Goal: Information Seeking & Learning: Learn about a topic

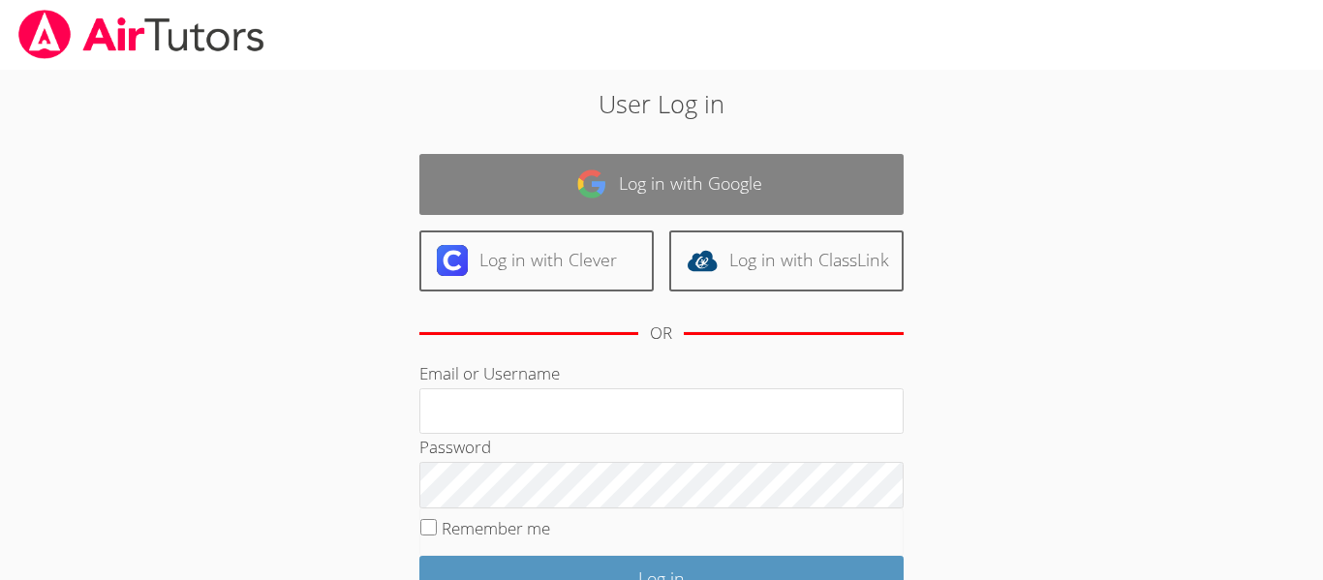
click at [528, 204] on link "Log in with Google" at bounding box center [661, 184] width 484 height 61
click at [456, 162] on link "Log in with Google" at bounding box center [661, 184] width 484 height 61
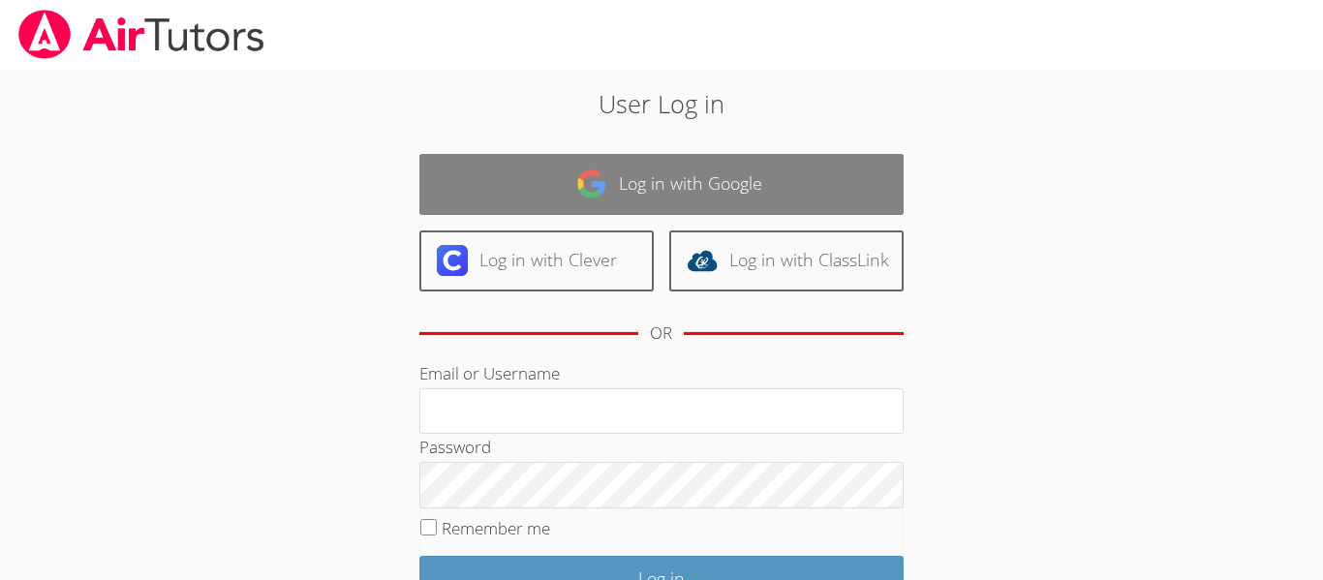
click at [456, 162] on link "Log in with Google" at bounding box center [661, 184] width 484 height 61
click at [508, 188] on link "Log in with Google" at bounding box center [661, 184] width 484 height 61
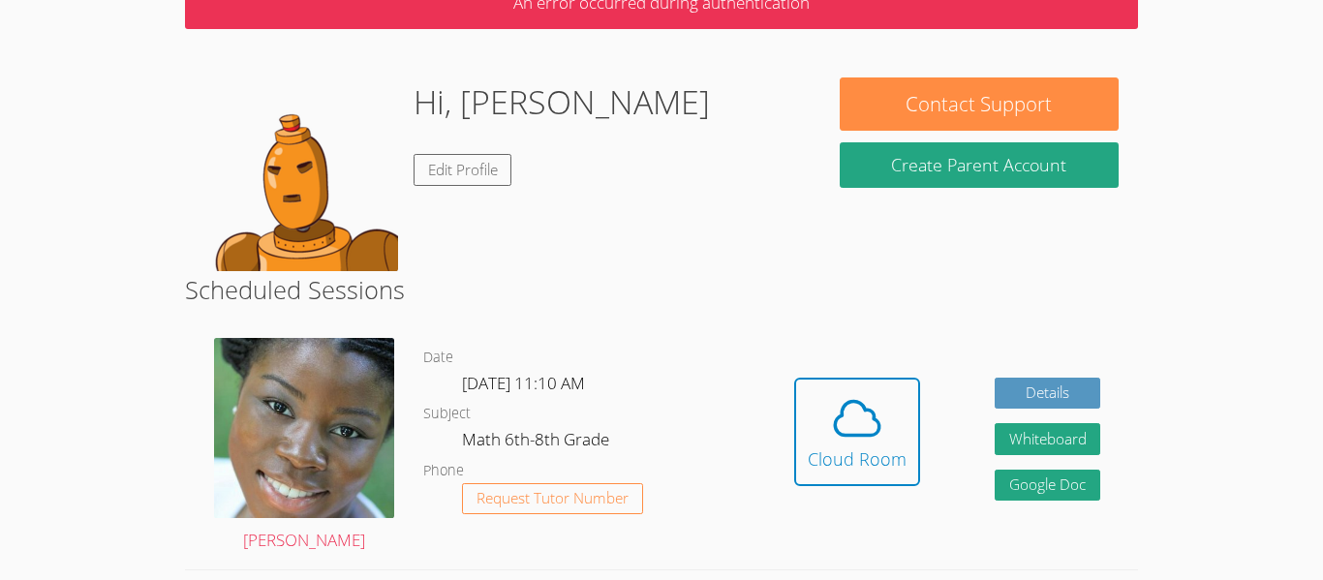
scroll to position [113, 0]
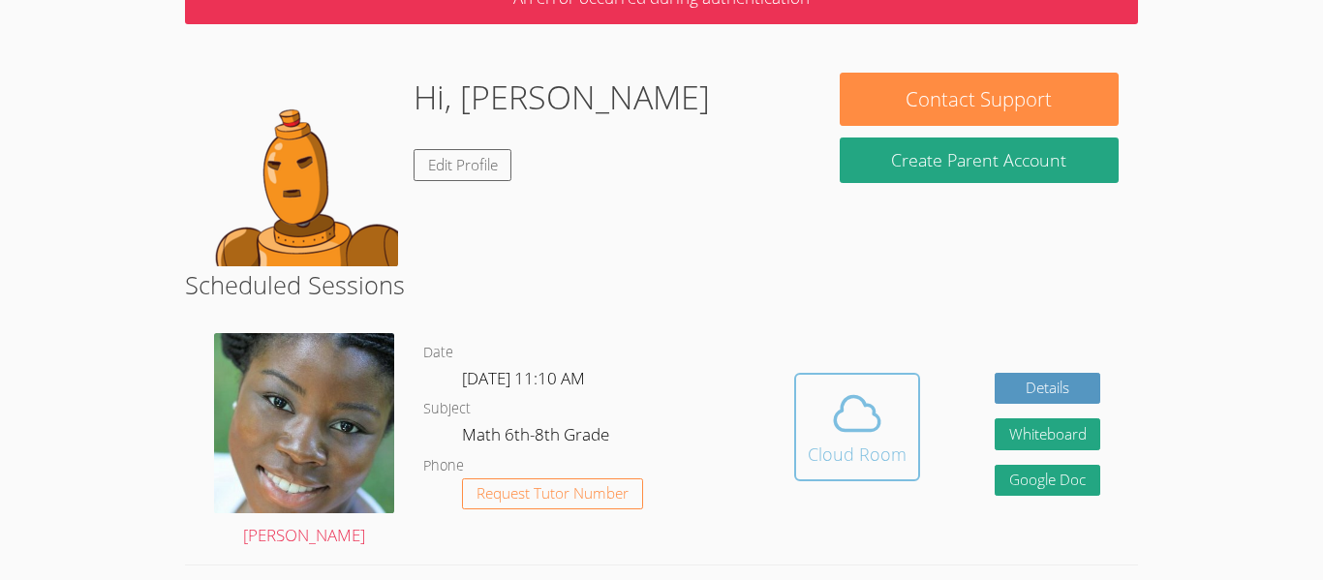
click at [803, 423] on button "Cloud Room" at bounding box center [857, 427] width 126 height 108
click at [815, 397] on span at bounding box center [857, 414] width 99 height 54
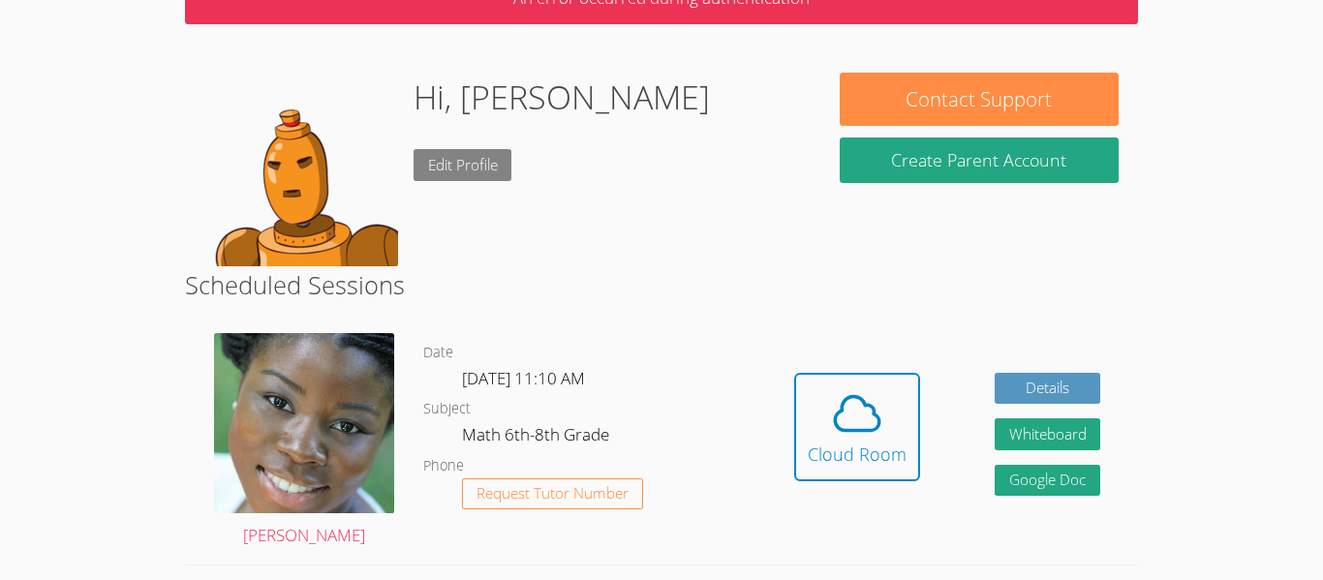
click at [456, 173] on link "Edit Profile" at bounding box center [463, 165] width 99 height 32
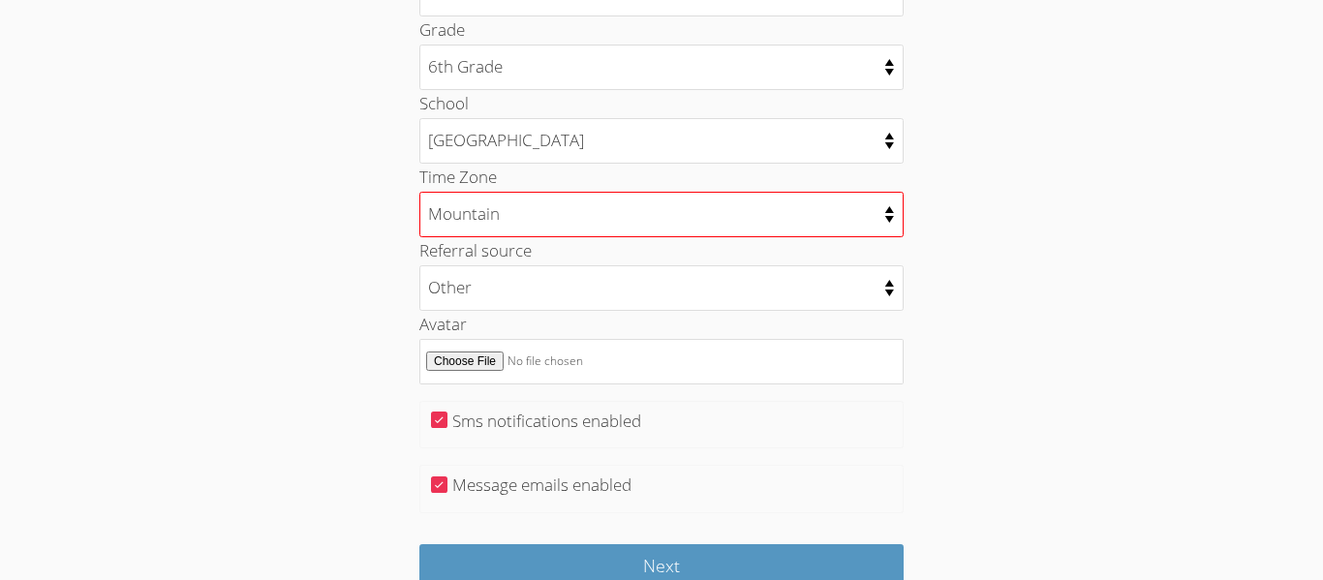
scroll to position [947, 0]
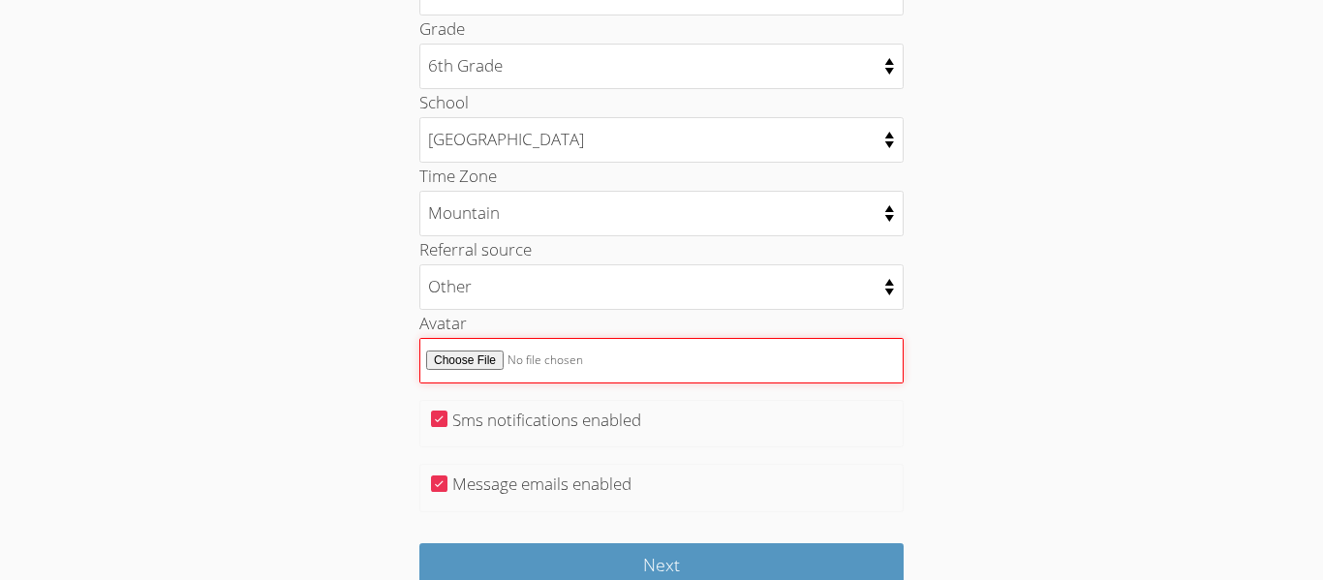
click at [534, 356] on input "Avatar" at bounding box center [661, 361] width 484 height 46
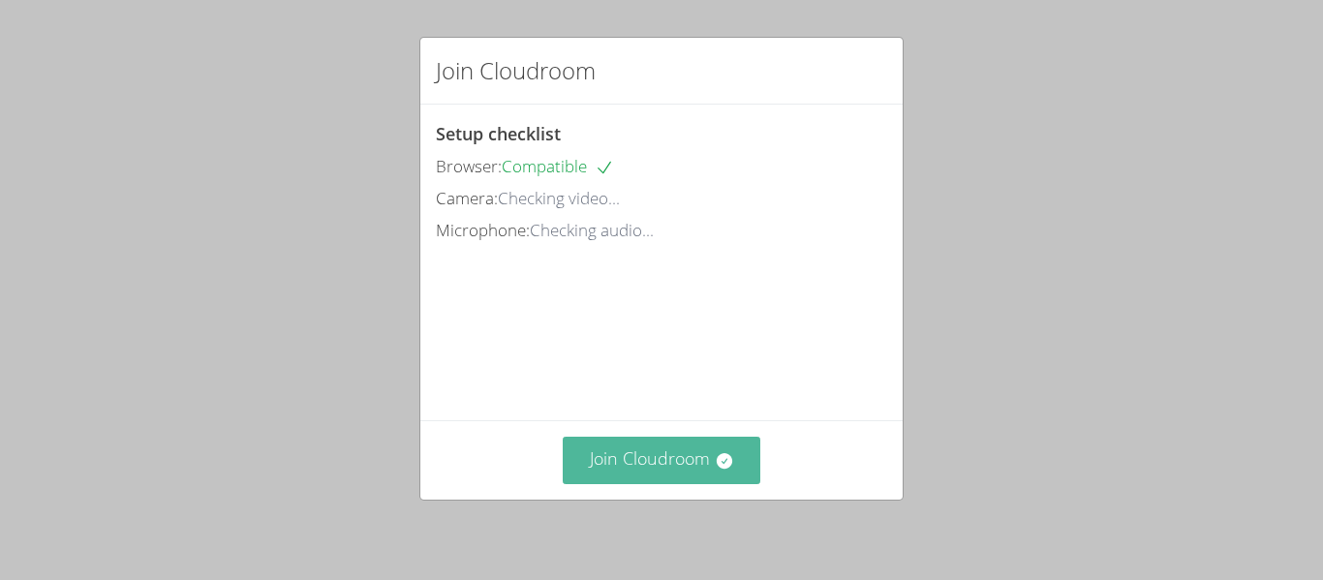
click at [643, 455] on button "Join Cloudroom" at bounding box center [662, 460] width 199 height 47
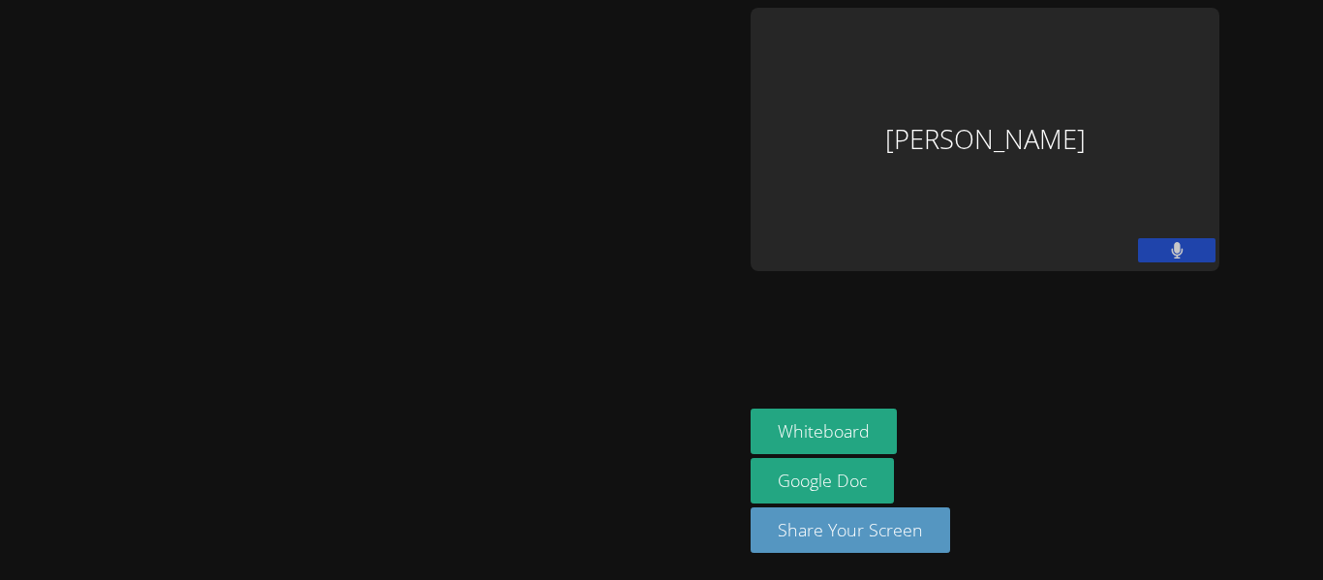
click at [489, 411] on div at bounding box center [372, 290] width 728 height 565
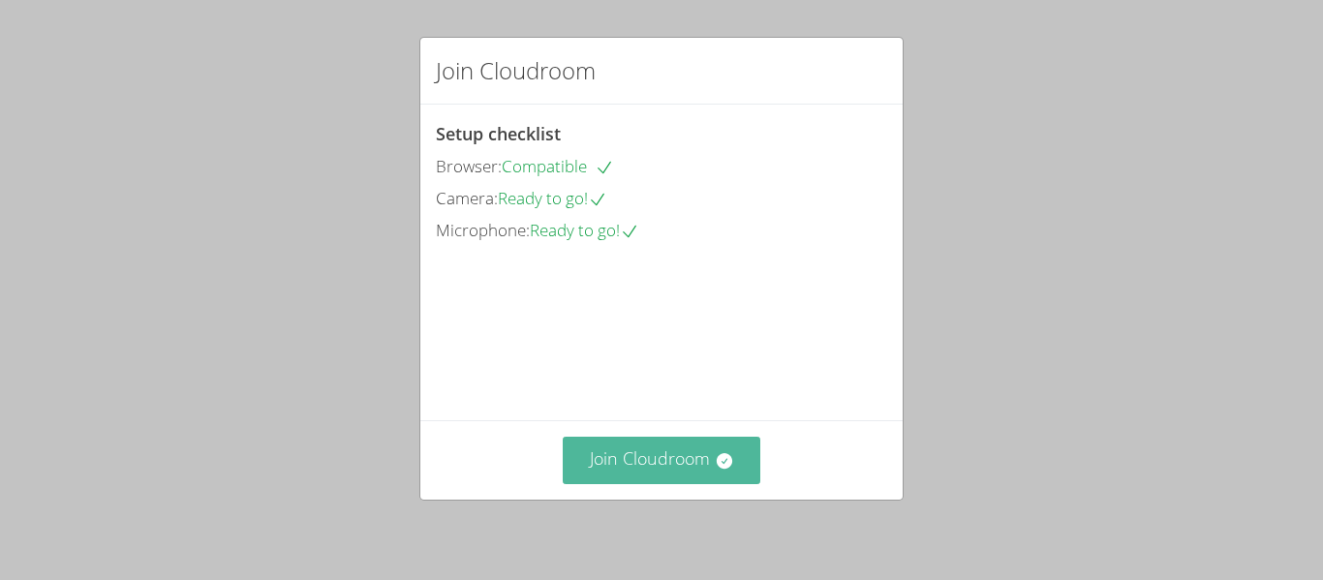
click at [658, 473] on button "Join Cloudroom" at bounding box center [662, 460] width 199 height 47
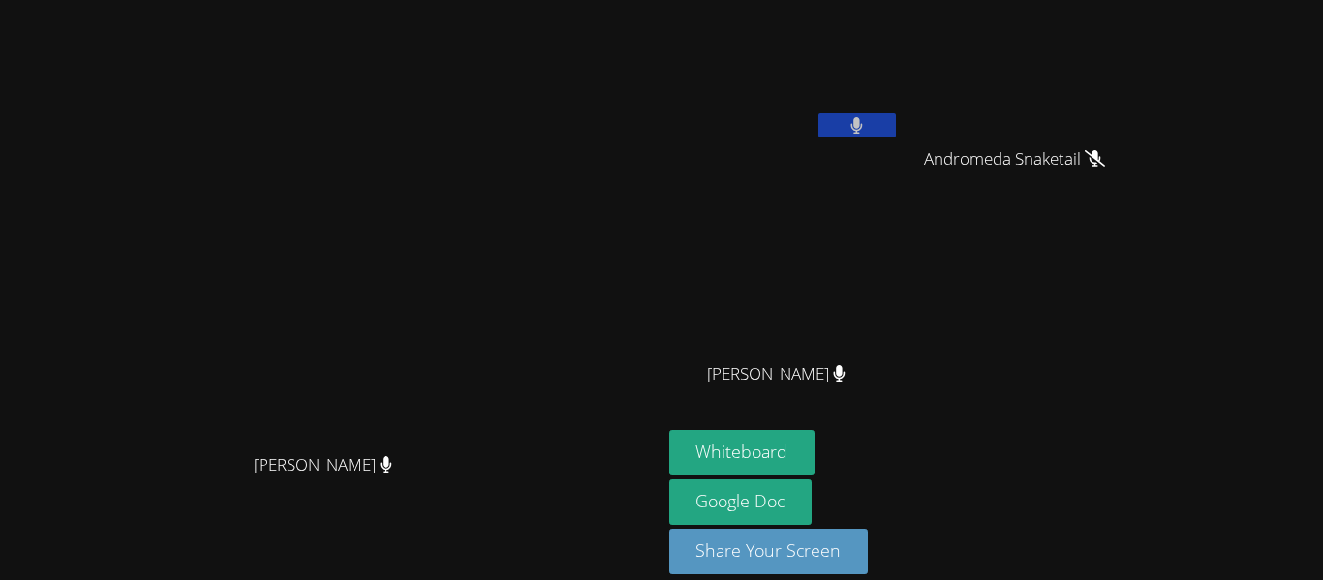
click at [896, 131] on button at bounding box center [857, 125] width 77 height 24
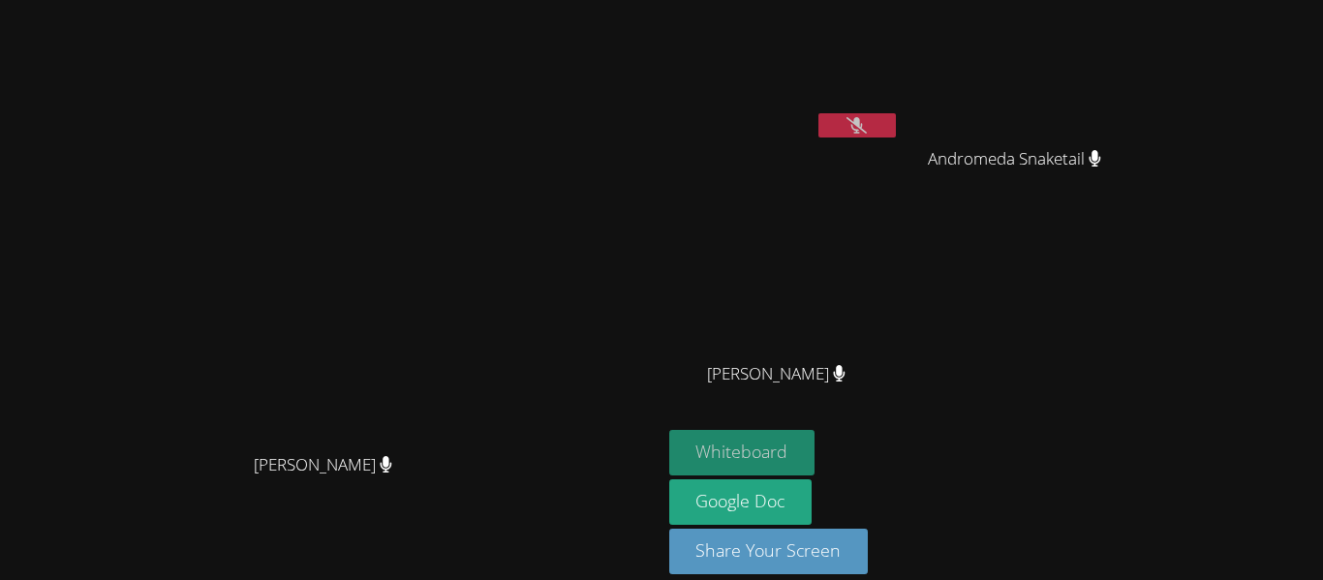
click at [816, 447] on button "Whiteboard" at bounding box center [742, 453] width 146 height 46
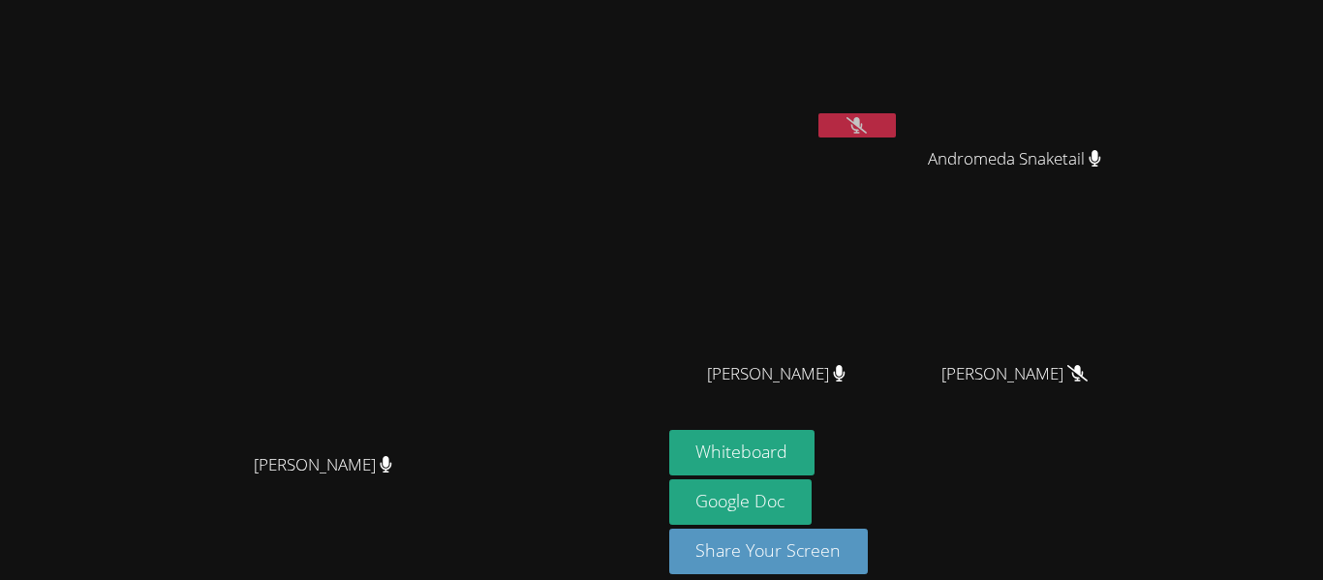
click at [896, 129] on button at bounding box center [857, 125] width 77 height 24
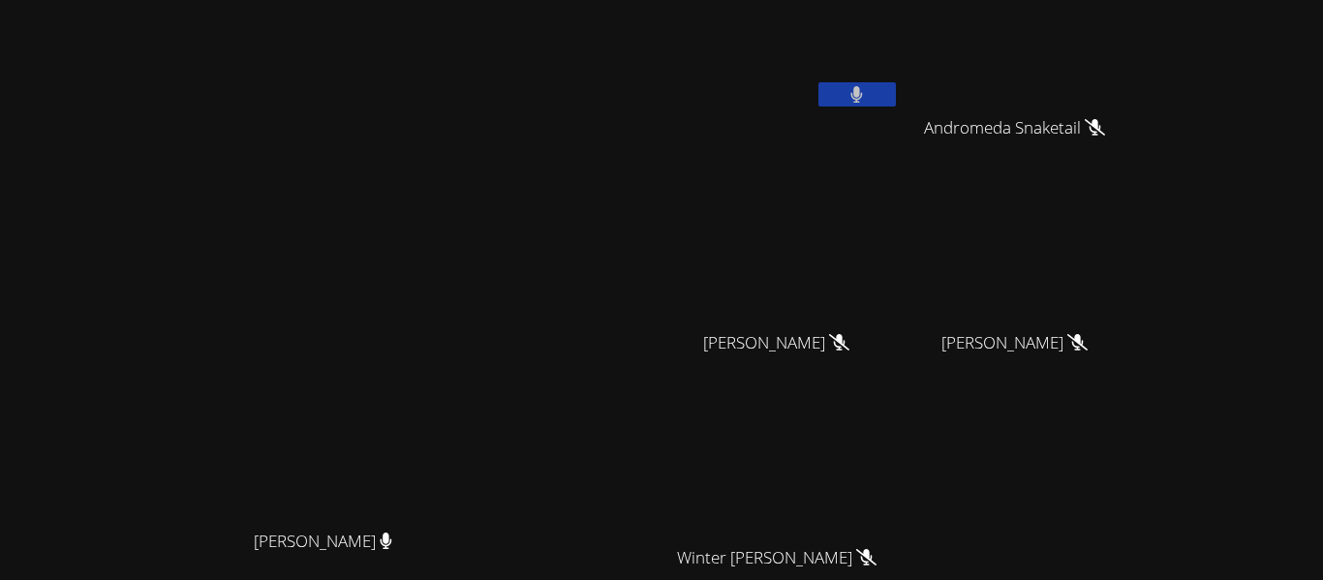
scroll to position [30, 0]
click at [896, 95] on button at bounding box center [857, 95] width 77 height 24
click at [867, 90] on icon at bounding box center [857, 95] width 20 height 16
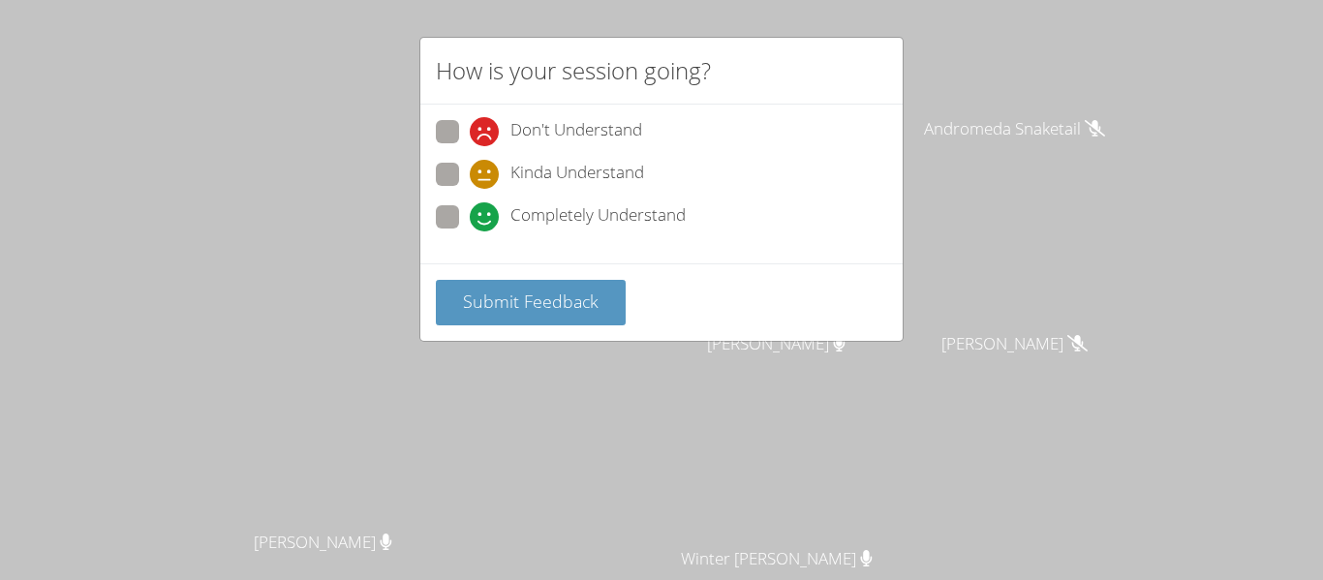
click at [441, 230] on label "Completely Understand" at bounding box center [561, 218] width 250 height 26
click at [470, 222] on input "Completely Understand" at bounding box center [478, 213] width 16 height 16
radio input "true"
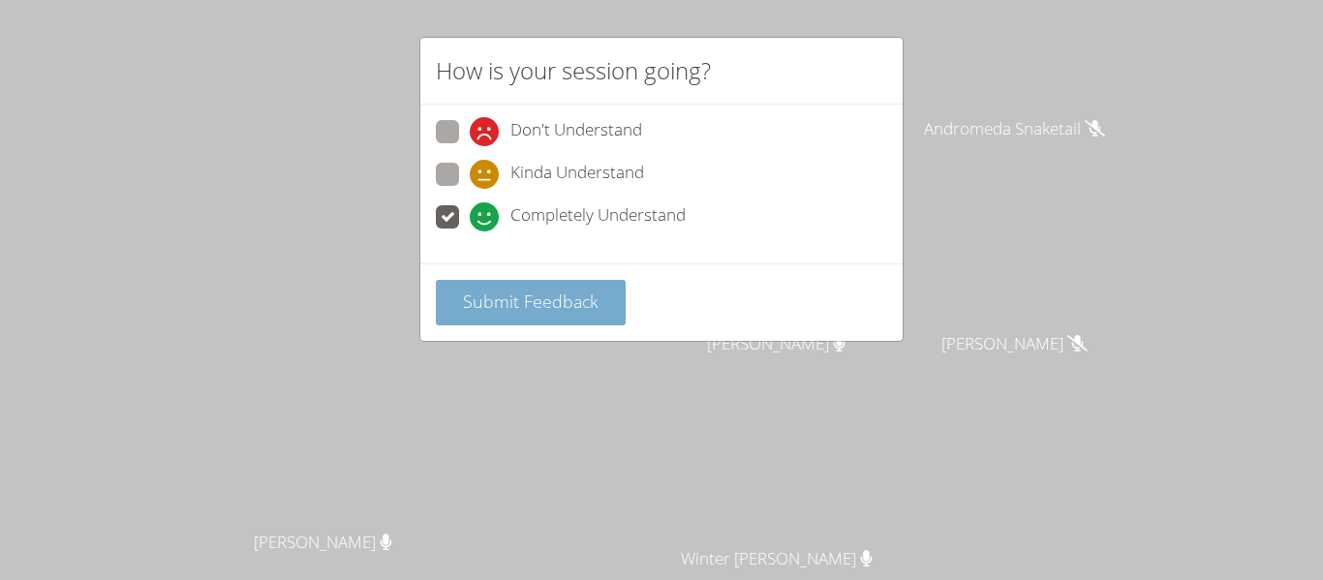
click at [524, 316] on button "Submit Feedback" at bounding box center [531, 303] width 190 height 46
